Goal: Task Accomplishment & Management: Manage account settings

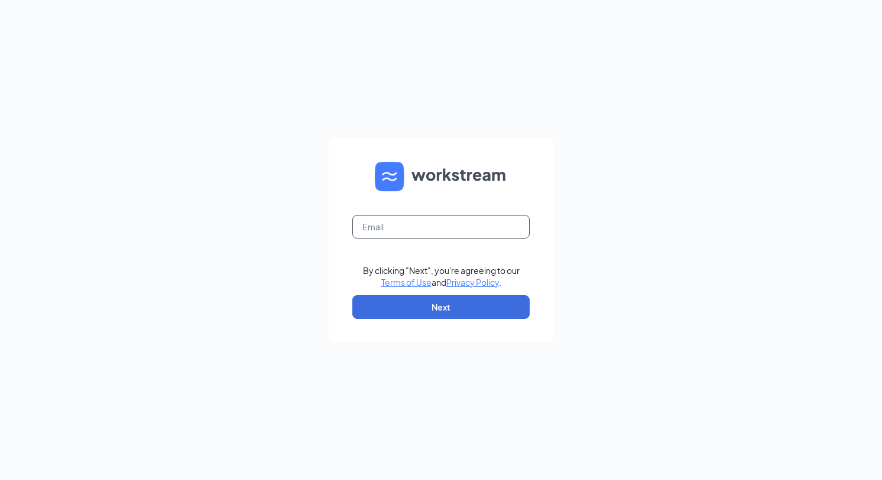
click at [376, 227] on input "text" at bounding box center [440, 227] width 177 height 24
type input "1396@internal-email.com"
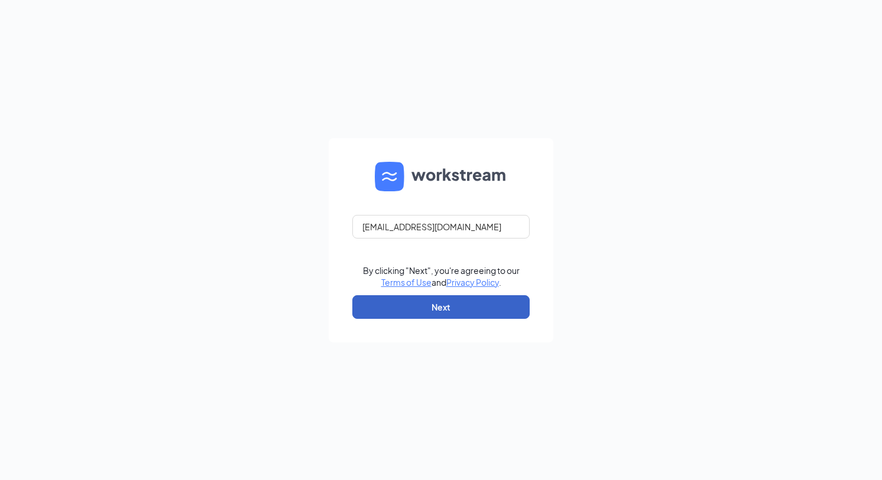
click at [437, 303] on button "Next" at bounding box center [440, 307] width 177 height 24
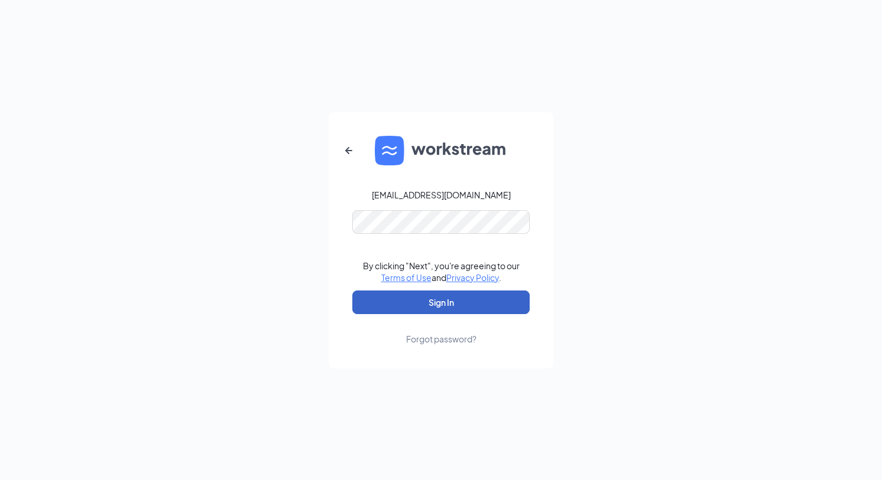
click at [450, 300] on button "Sign In" at bounding box center [440, 303] width 177 height 24
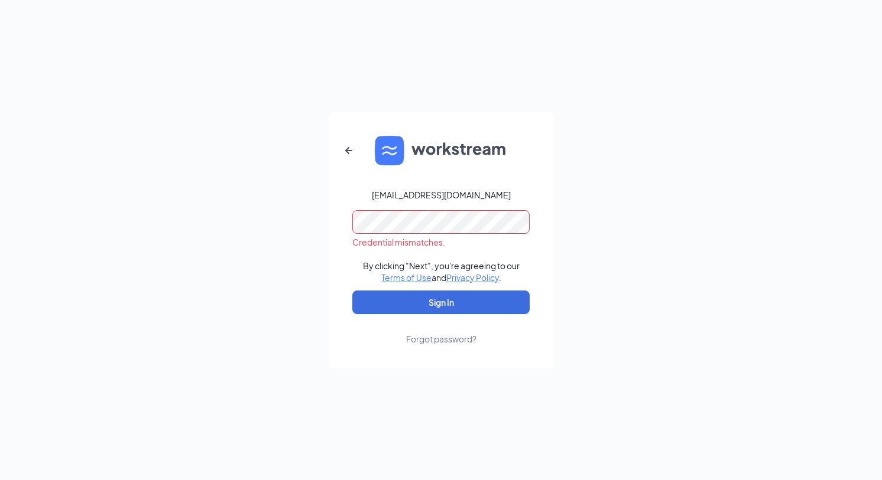
click at [282, 220] on div "1396@internal-email.com Credential mismatches. By clicking "Next", you're agree…" at bounding box center [441, 240] width 882 height 480
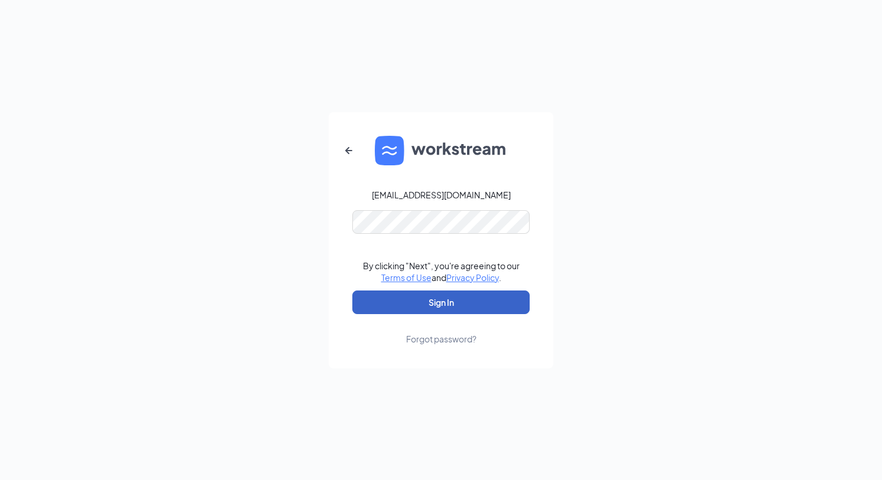
click at [453, 303] on button "Sign In" at bounding box center [440, 303] width 177 height 24
